Goal: Task Accomplishment & Management: Manage account settings

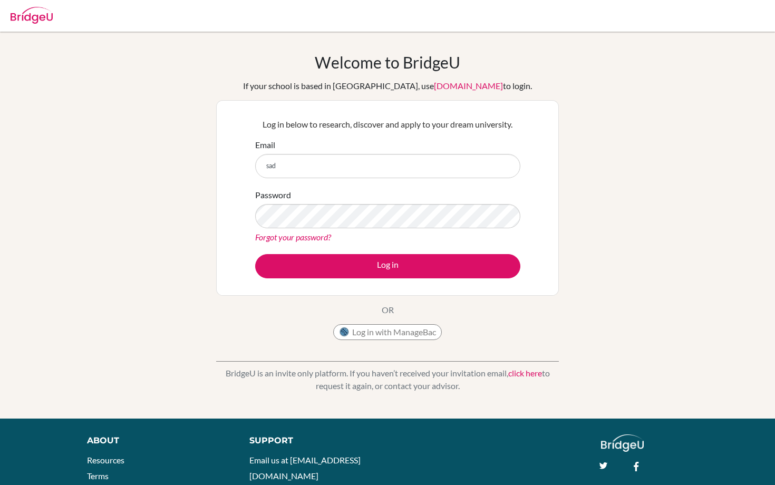
type input "[EMAIL_ADDRESS][DOMAIN_NAME]"
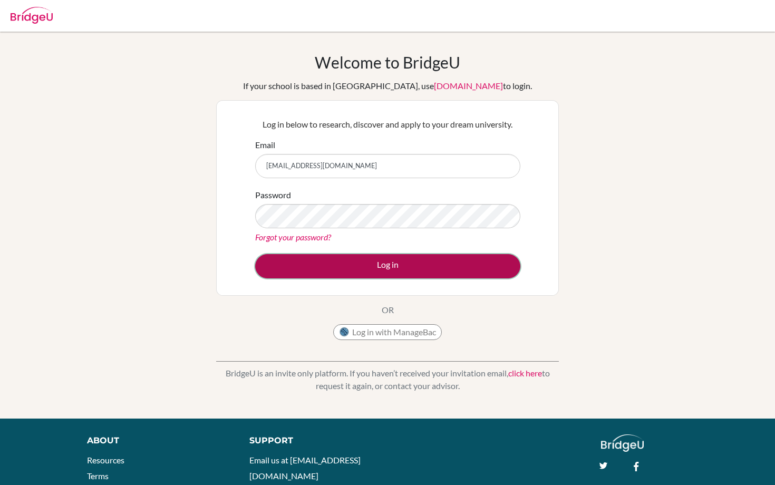
click at [297, 258] on button "Log in" at bounding box center [387, 266] width 265 height 24
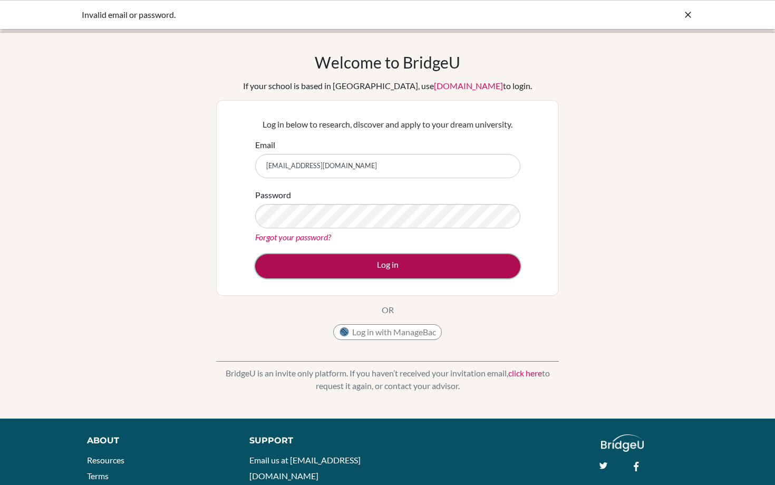
click at [324, 265] on button "Log in" at bounding box center [387, 266] width 265 height 24
click at [350, 271] on button "Log in" at bounding box center [387, 266] width 265 height 24
